Goal: Communication & Community: Answer question/provide support

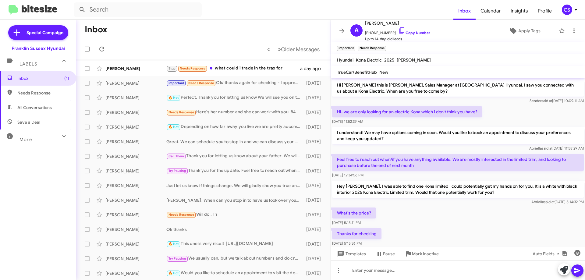
scroll to position [72, 0]
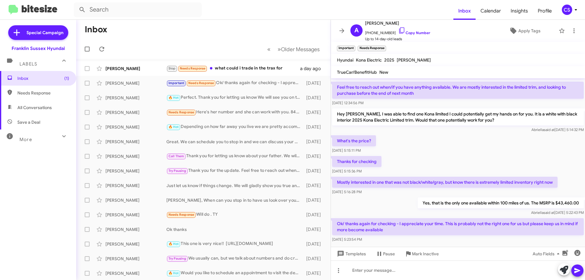
click at [233, 68] on div "Stop Needs Response what could i trade in the trax for" at bounding box center [233, 68] width 134 height 7
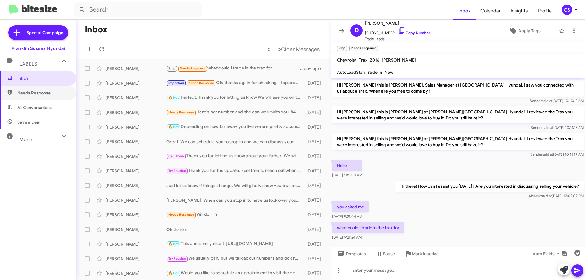
click at [40, 86] on span "Needs Response" at bounding box center [38, 93] width 76 height 15
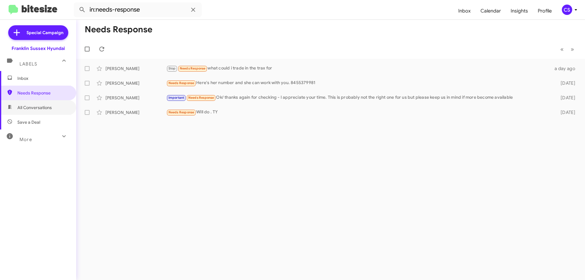
click at [36, 108] on span "All Conversations" at bounding box center [34, 108] width 34 height 6
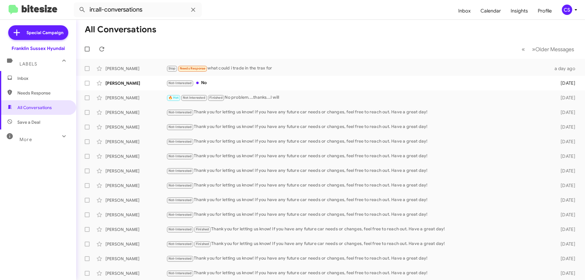
click at [252, 82] on div "Not-Interested No" at bounding box center [358, 83] width 385 height 7
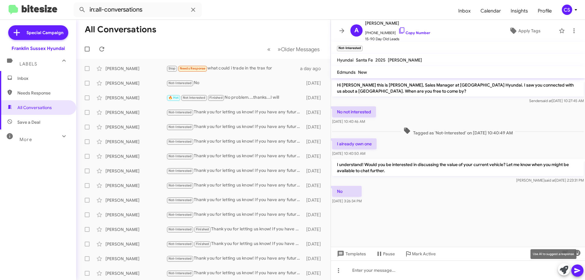
click at [565, 274] on icon at bounding box center [564, 270] width 9 height 9
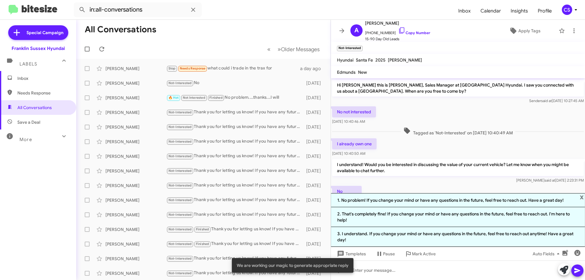
click at [384, 203] on li "1. No problem! If you change your mind or have any questions in the future, fee…" at bounding box center [458, 200] width 254 height 14
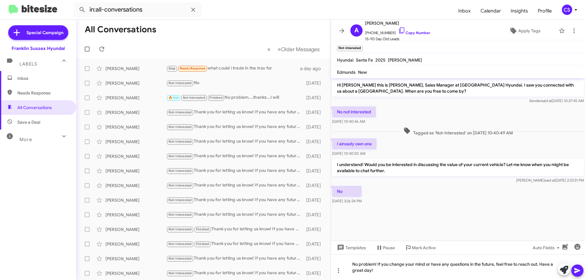
click at [576, 271] on icon at bounding box center [578, 270] width 6 height 5
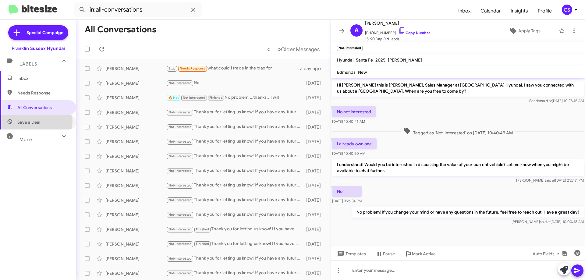
click at [28, 121] on span "Save a Deal" at bounding box center [28, 122] width 23 height 6
type input "in:not-interested"
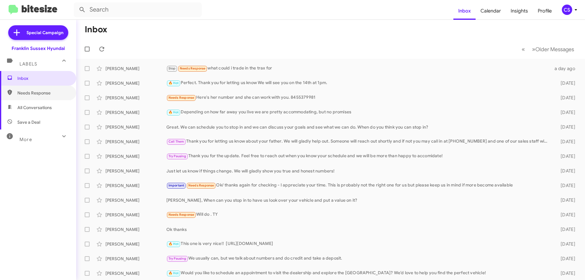
click at [34, 93] on span "Needs Response" at bounding box center [43, 93] width 52 height 6
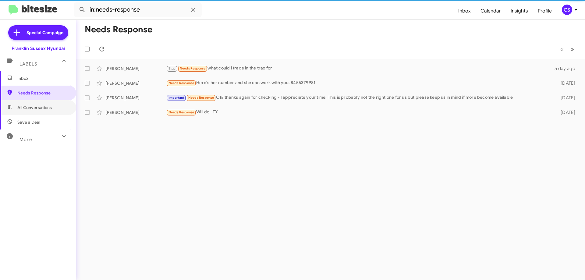
click at [34, 107] on span "All Conversations" at bounding box center [34, 108] width 34 height 6
type input "in:all-conversations"
